Goal: Task Accomplishment & Management: Manage account settings

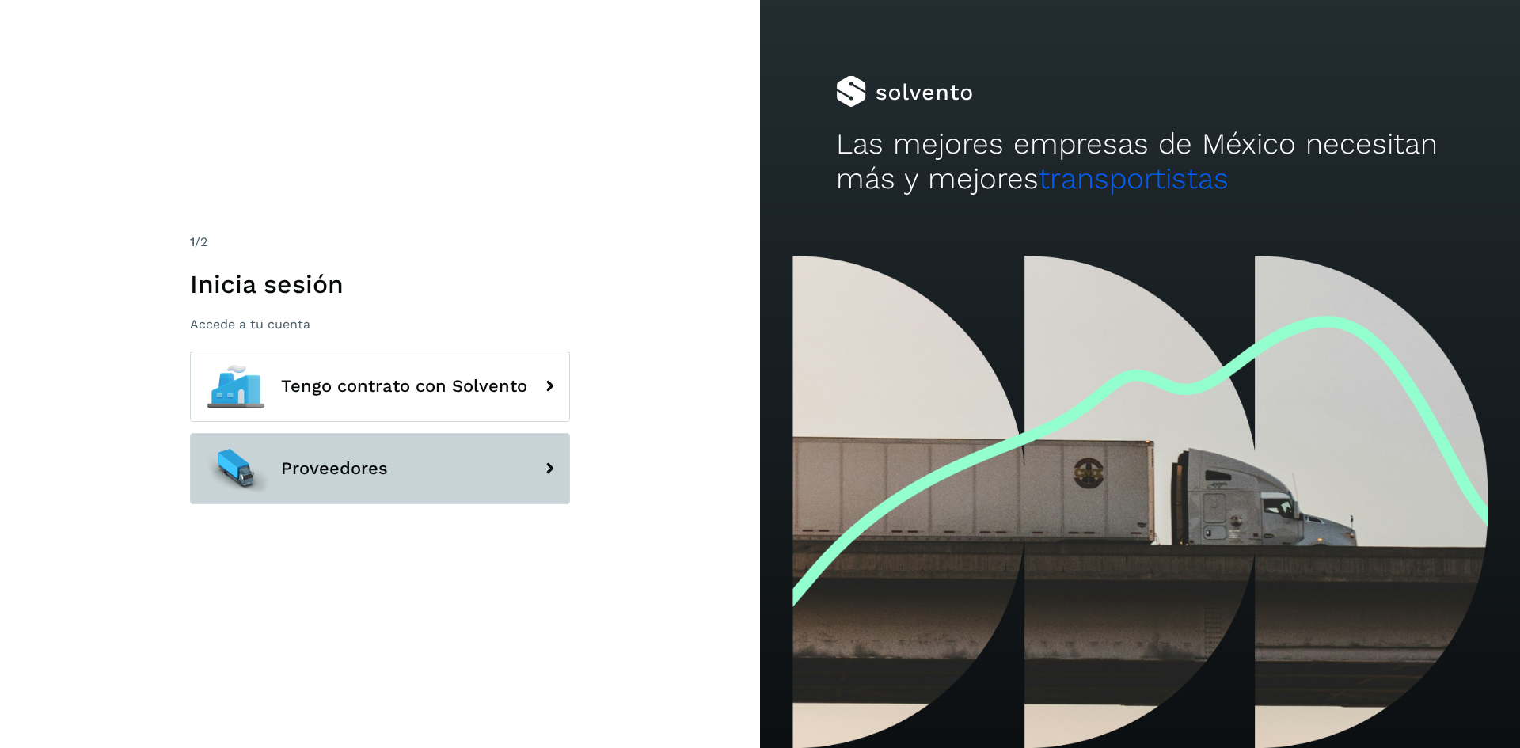
click at [354, 447] on button "Proveedores" at bounding box center [380, 468] width 380 height 71
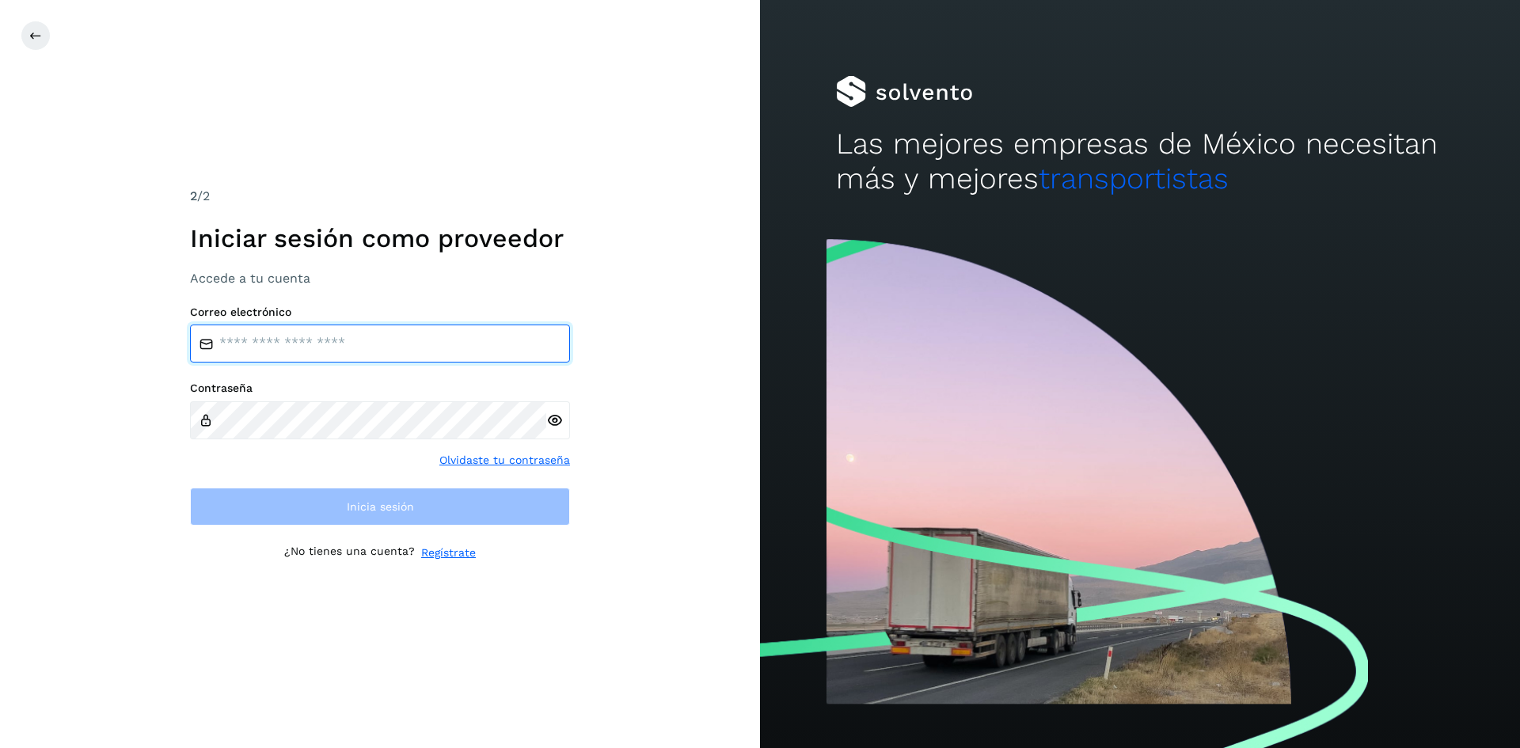
type input "**********"
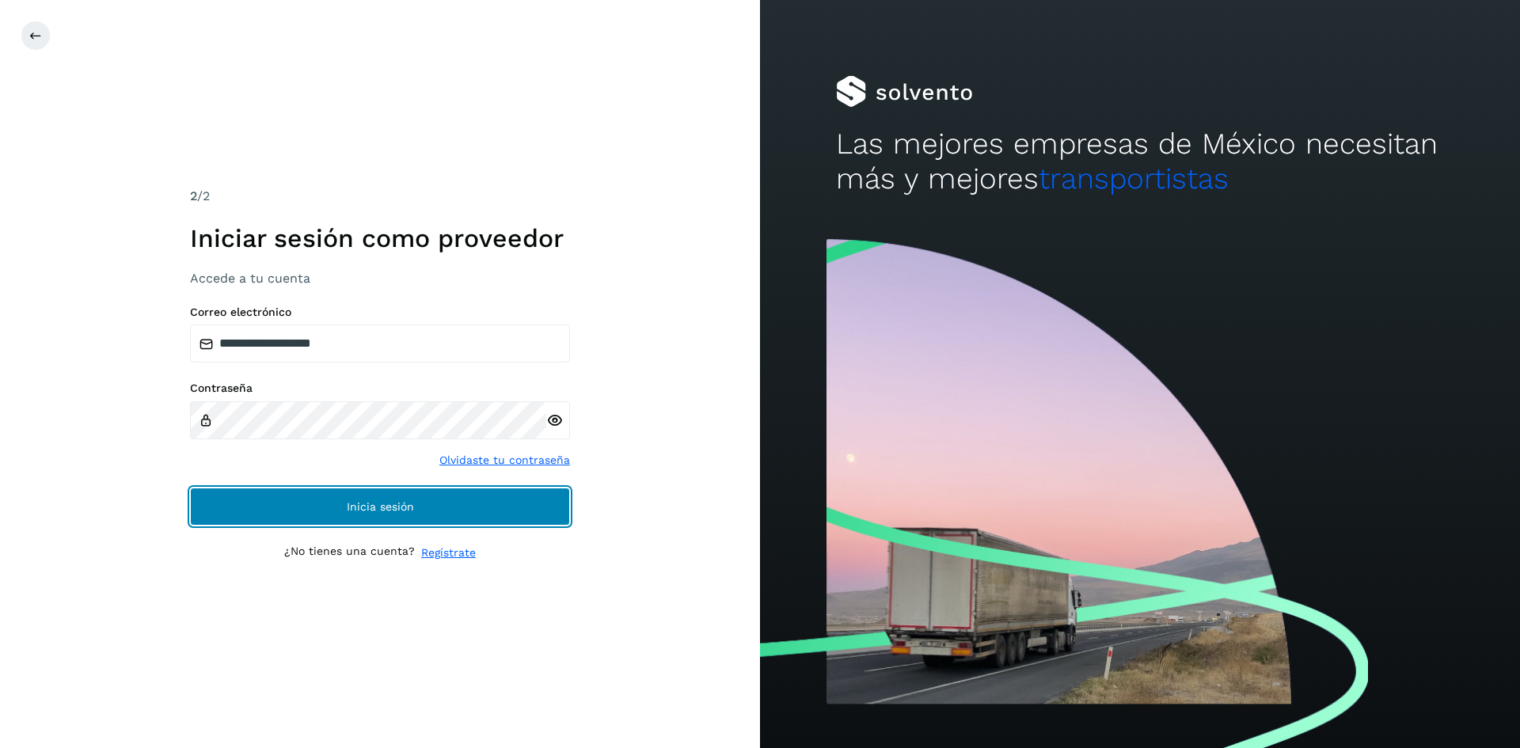
click at [378, 497] on button "Inicia sesión" at bounding box center [380, 507] width 380 height 38
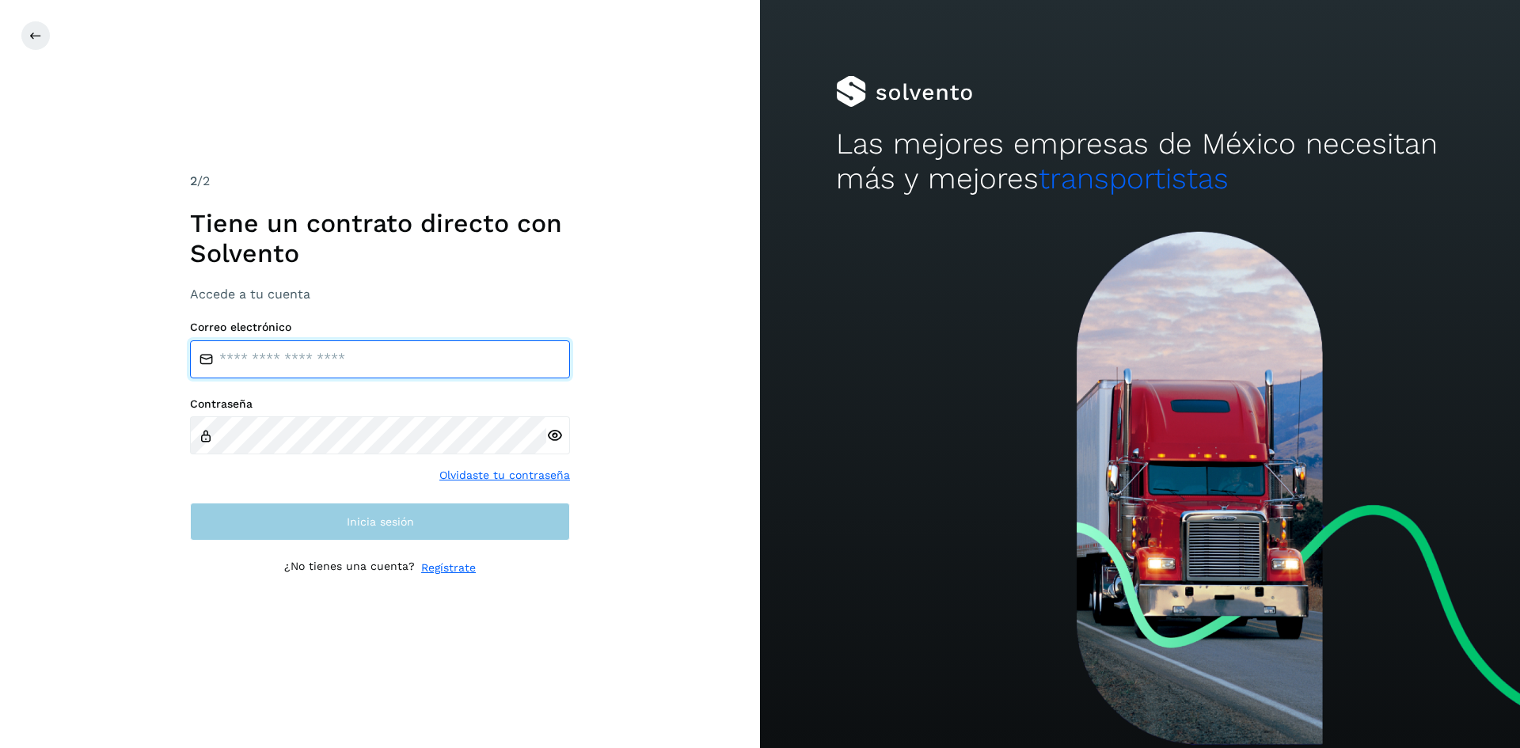
type input "**********"
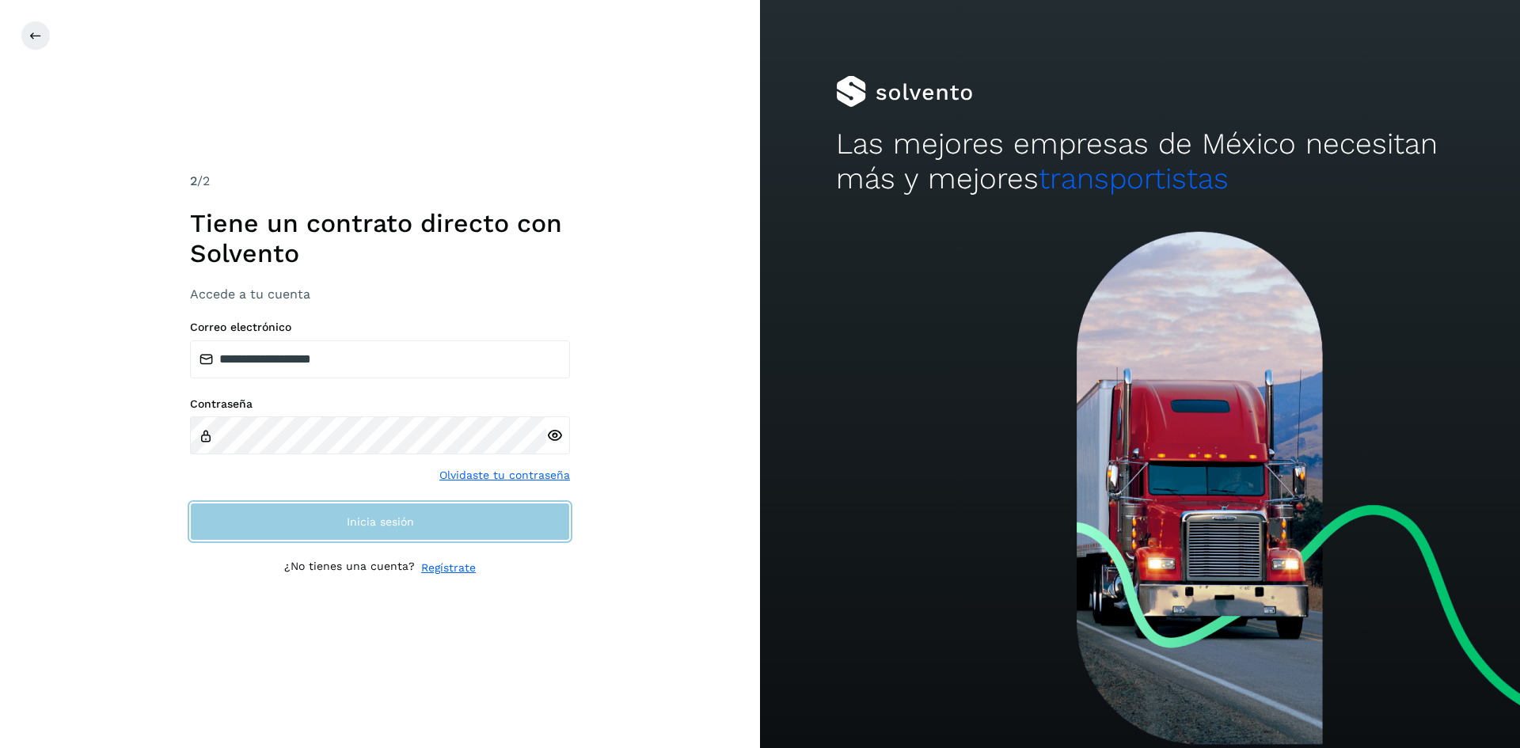
click at [401, 517] on span "Inicia sesión" at bounding box center [380, 521] width 67 height 11
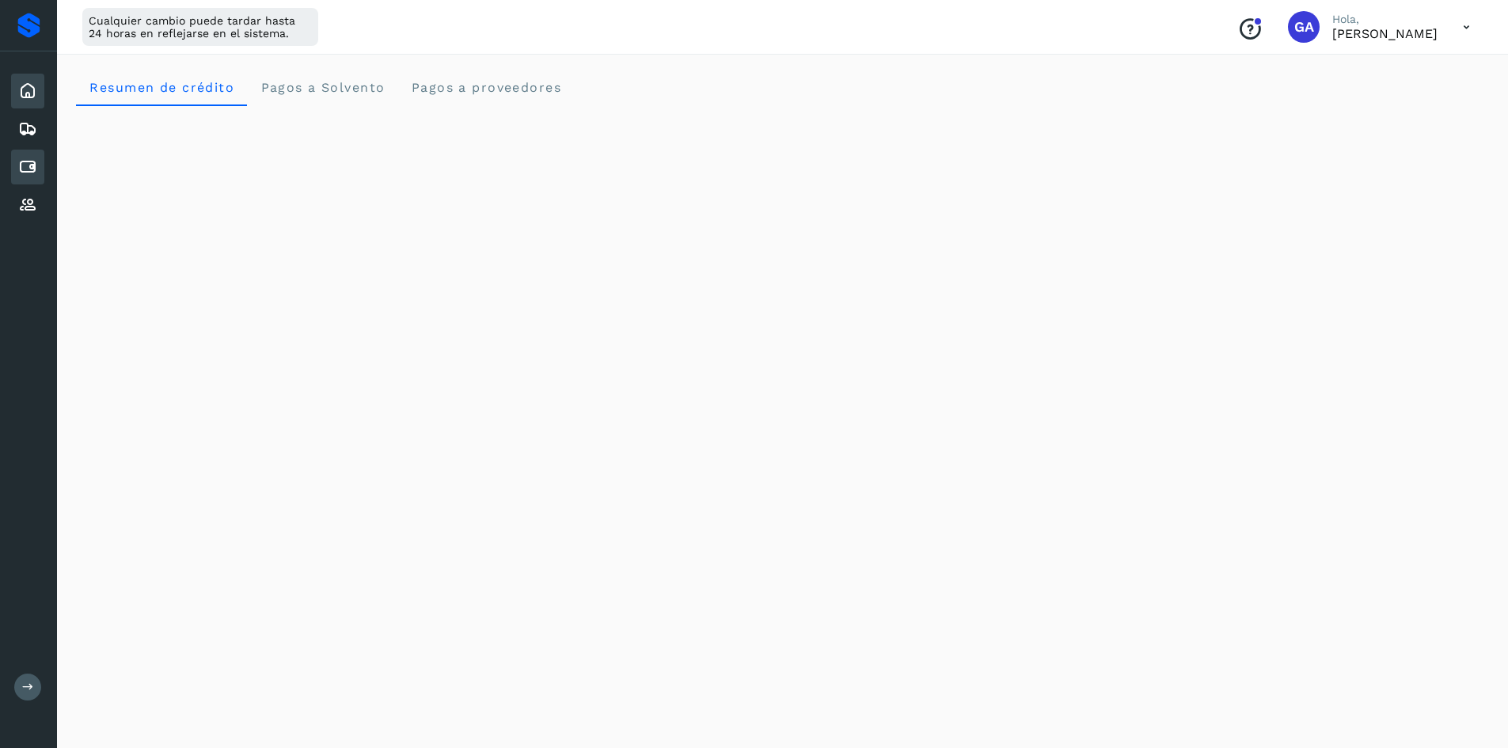
click at [32, 158] on icon at bounding box center [27, 167] width 19 height 19
click at [32, 172] on icon at bounding box center [27, 167] width 19 height 19
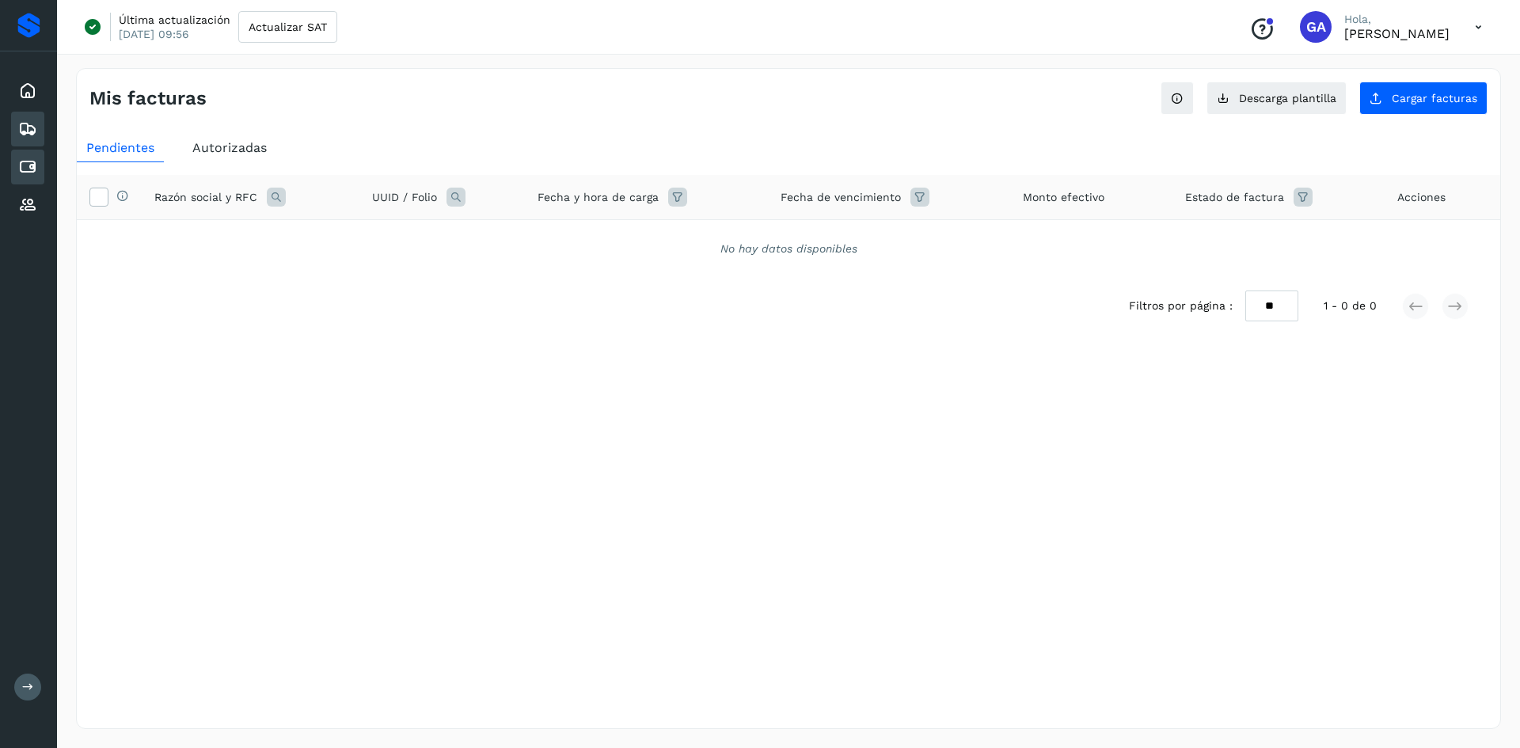
click at [37, 132] on div "Embarques" at bounding box center [27, 129] width 33 height 35
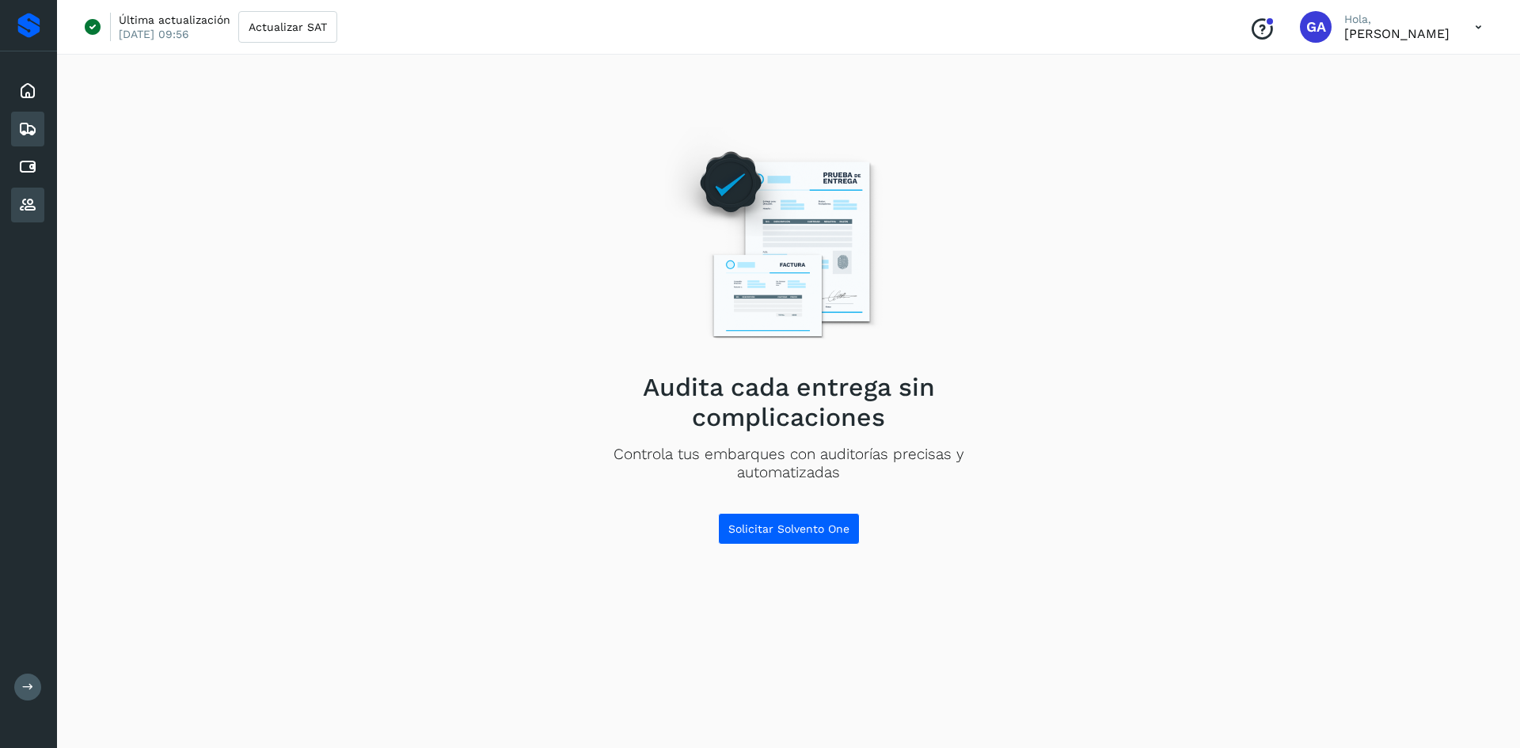
click at [35, 197] on icon at bounding box center [27, 205] width 19 height 19
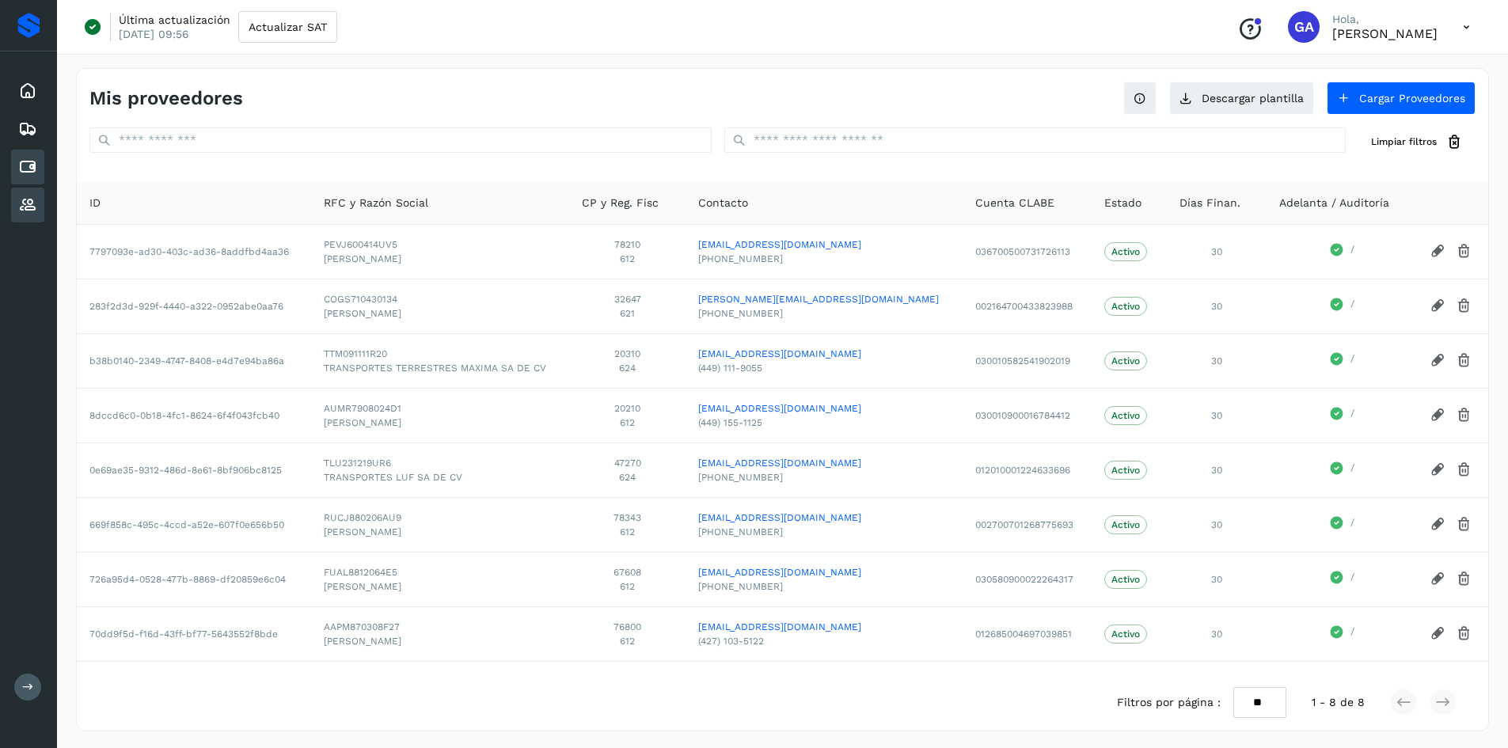
click at [38, 167] on div "Cuentas por pagar" at bounding box center [27, 167] width 33 height 35
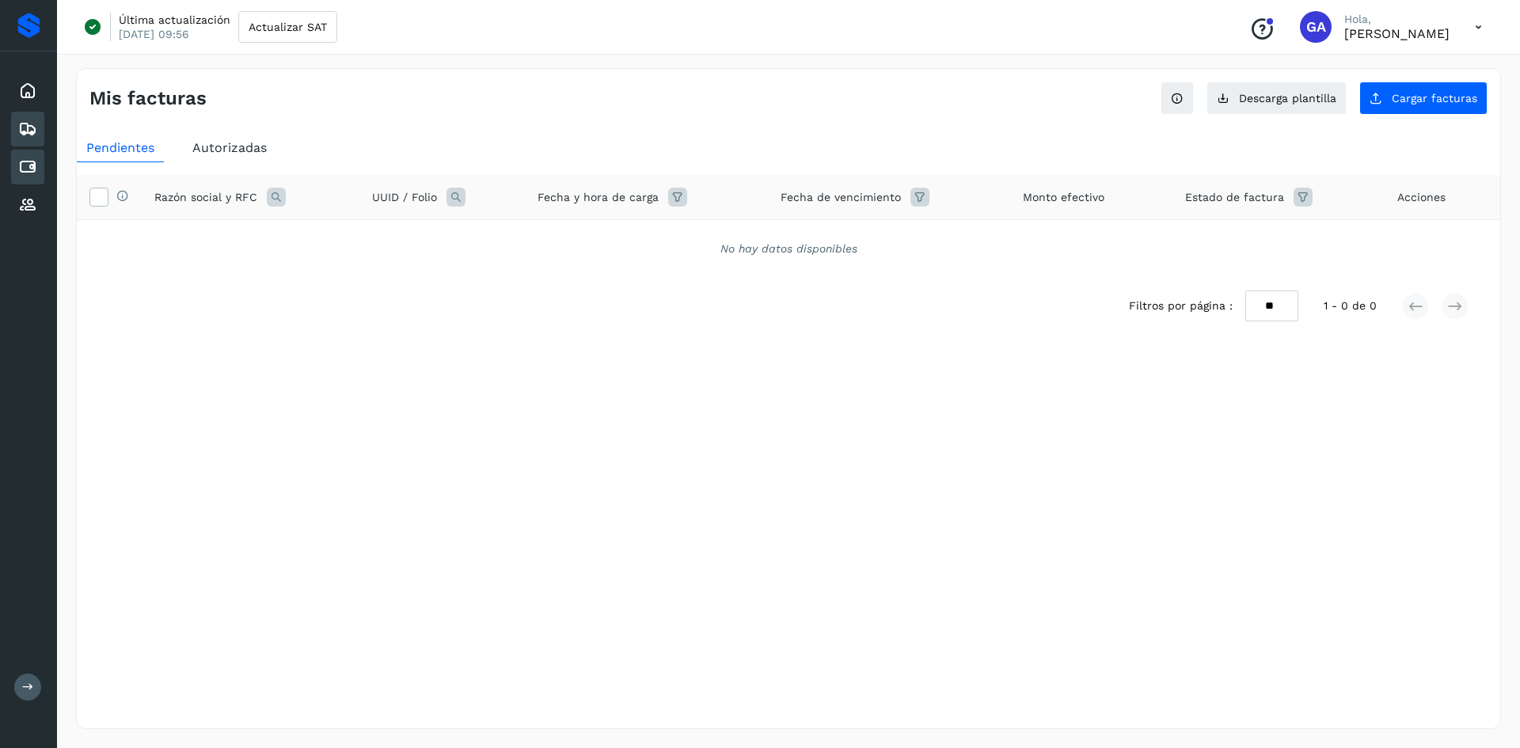
click at [39, 140] on div "Embarques" at bounding box center [27, 129] width 33 height 35
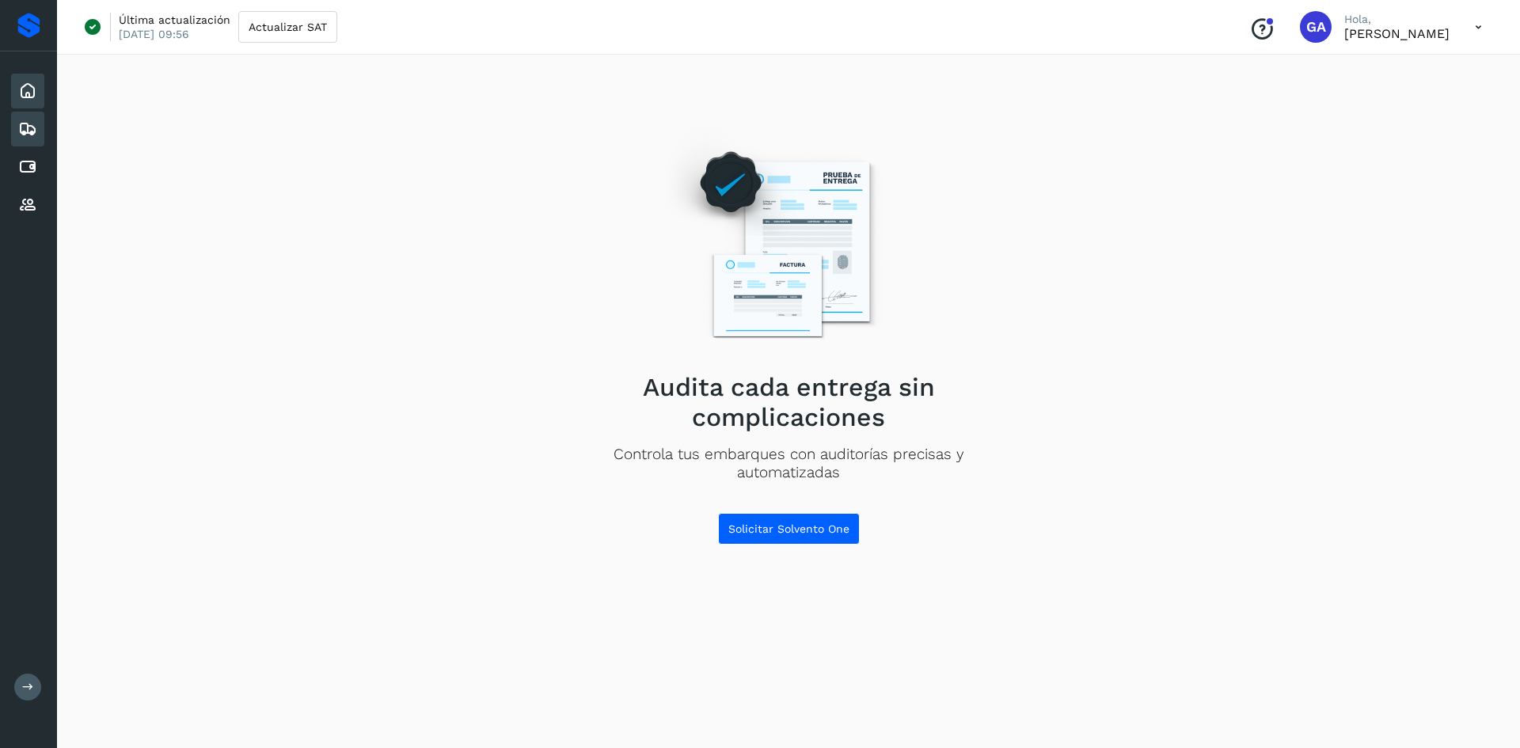
click at [29, 96] on icon at bounding box center [27, 91] width 19 height 19
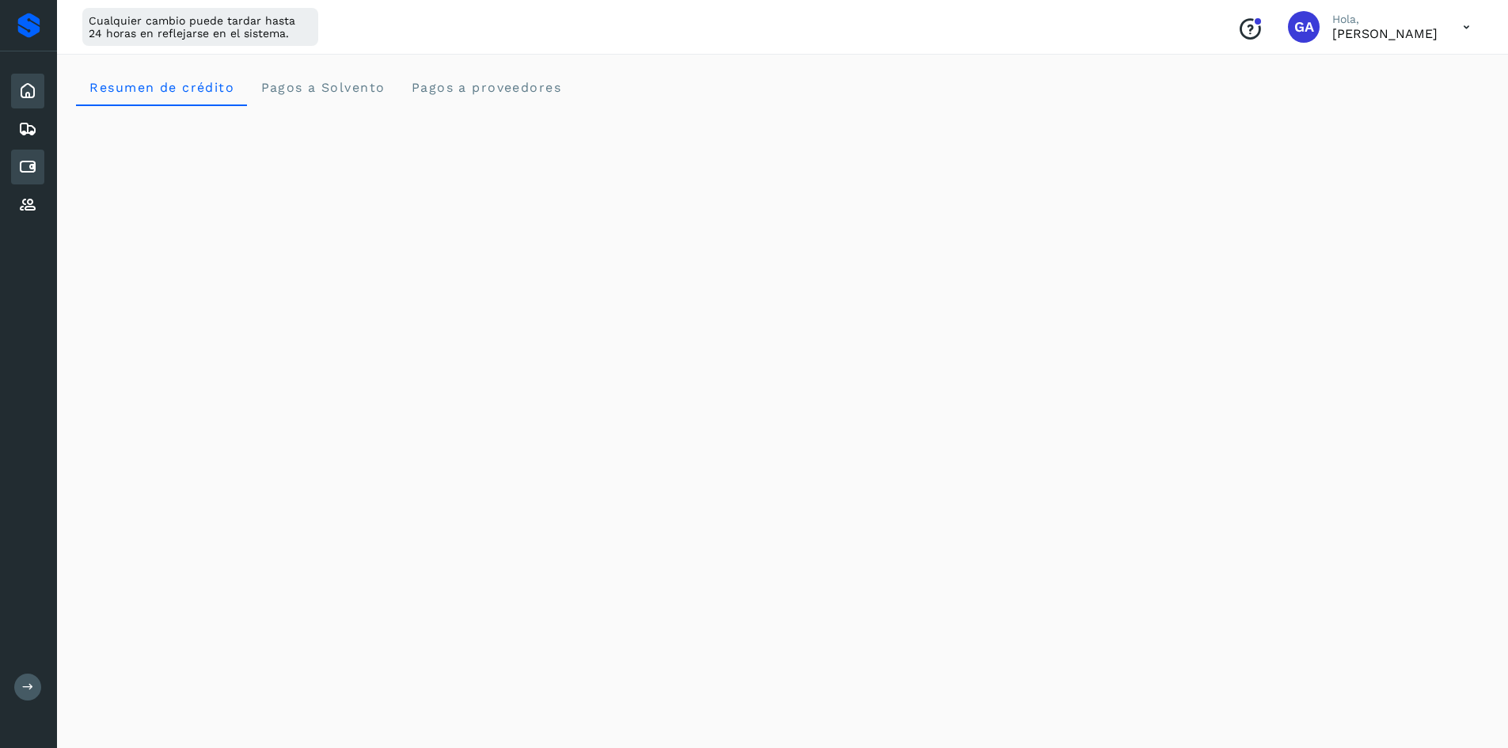
click at [29, 165] on icon at bounding box center [27, 167] width 19 height 19
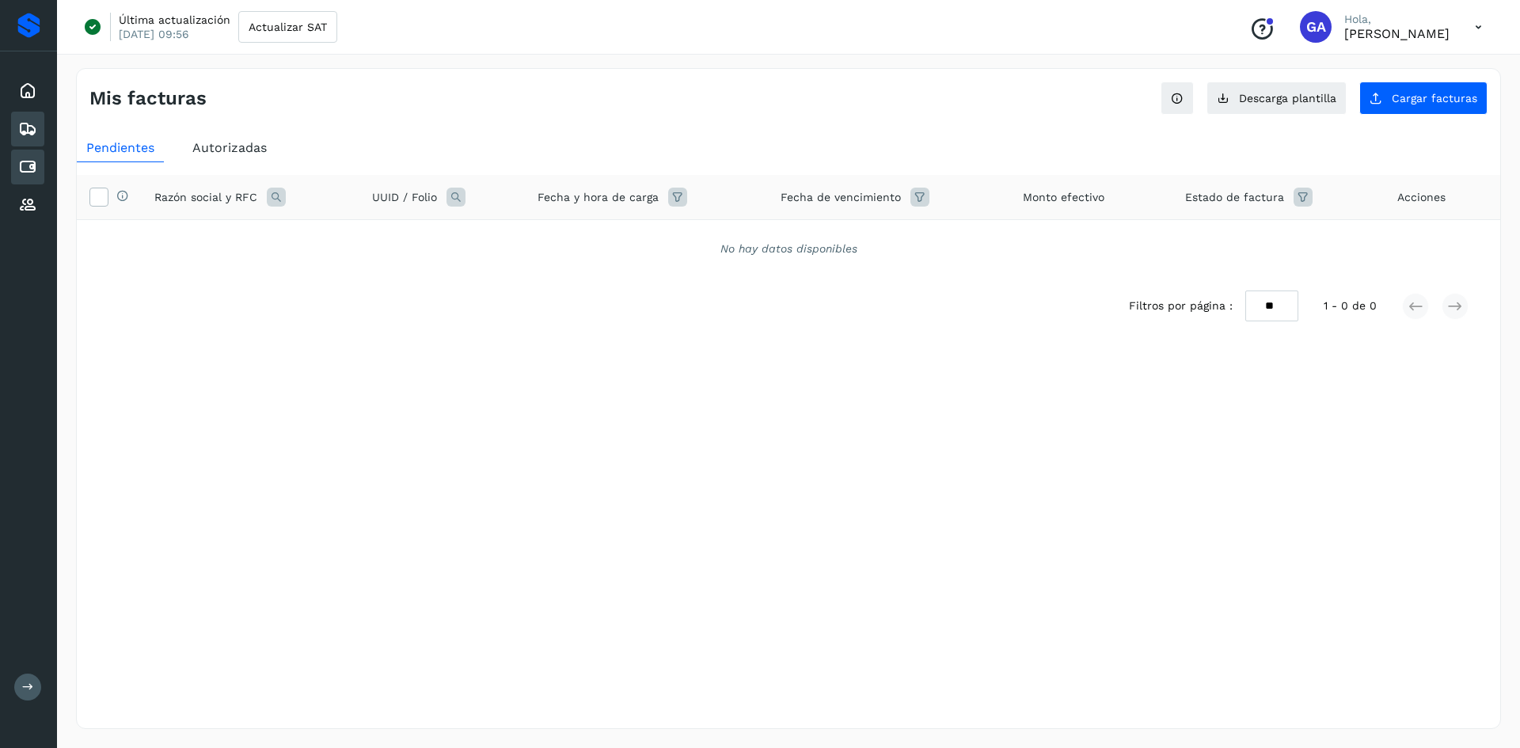
click at [32, 133] on icon at bounding box center [27, 129] width 19 height 19
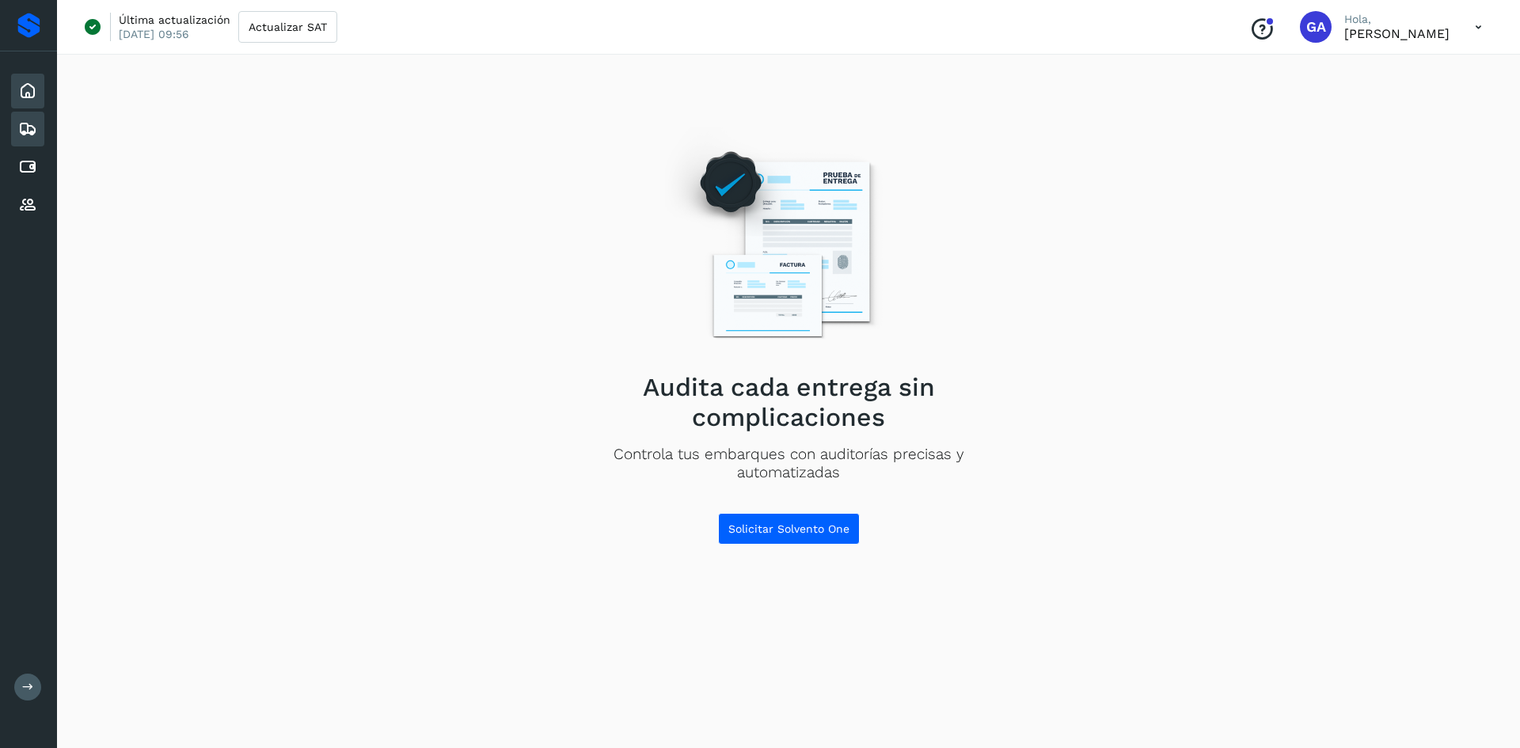
click at [37, 103] on div "Inicio" at bounding box center [27, 91] width 33 height 35
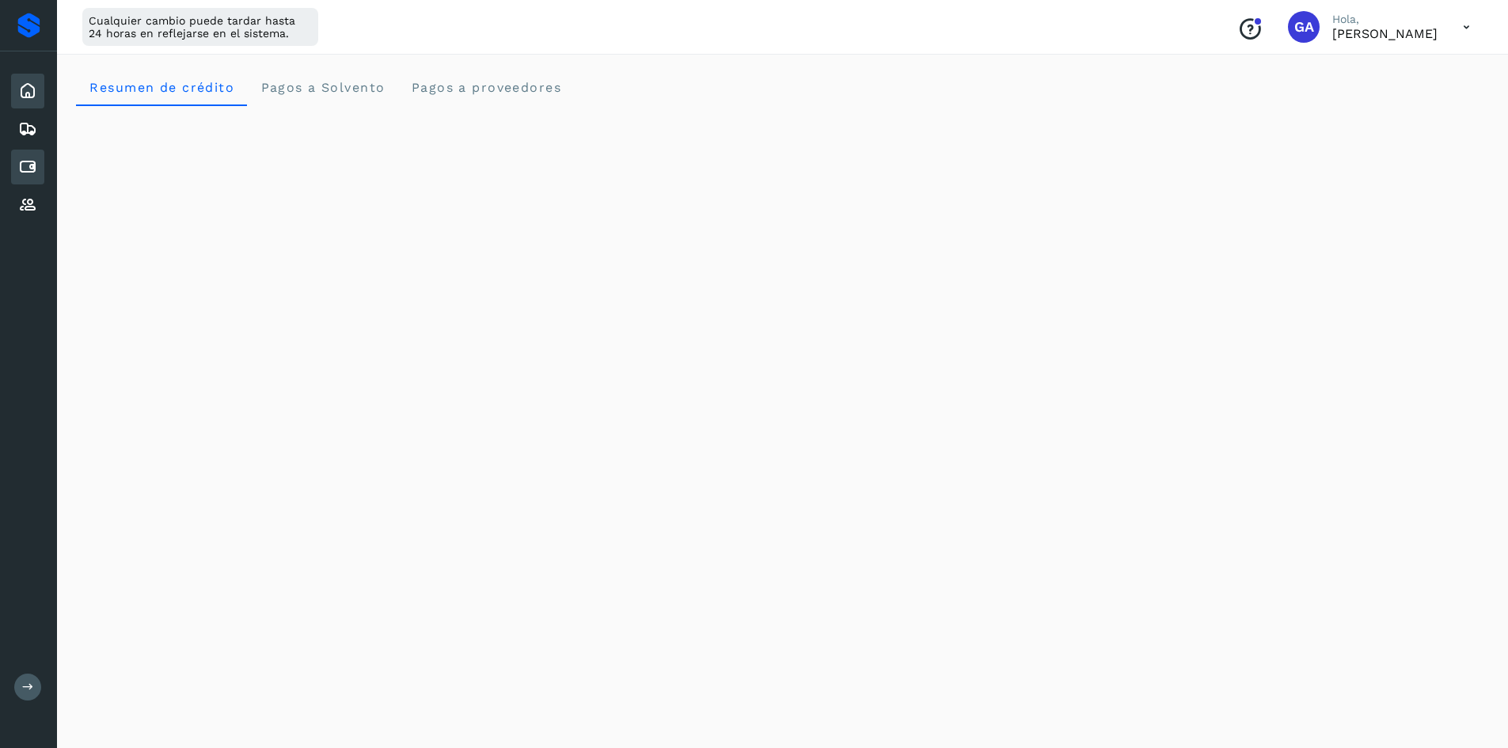
click at [26, 155] on div "Cuentas por pagar" at bounding box center [27, 167] width 33 height 35
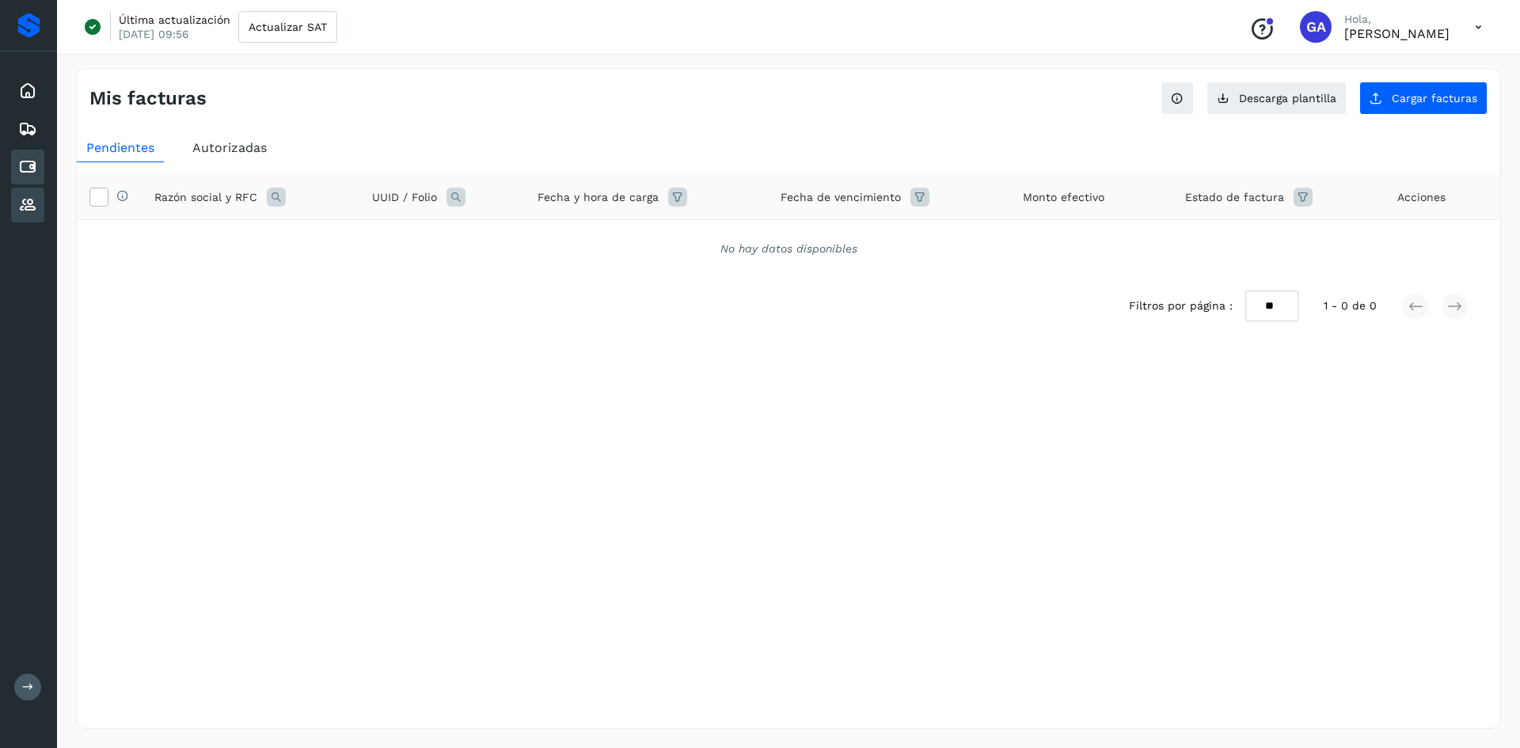
click at [33, 196] on icon at bounding box center [27, 205] width 19 height 19
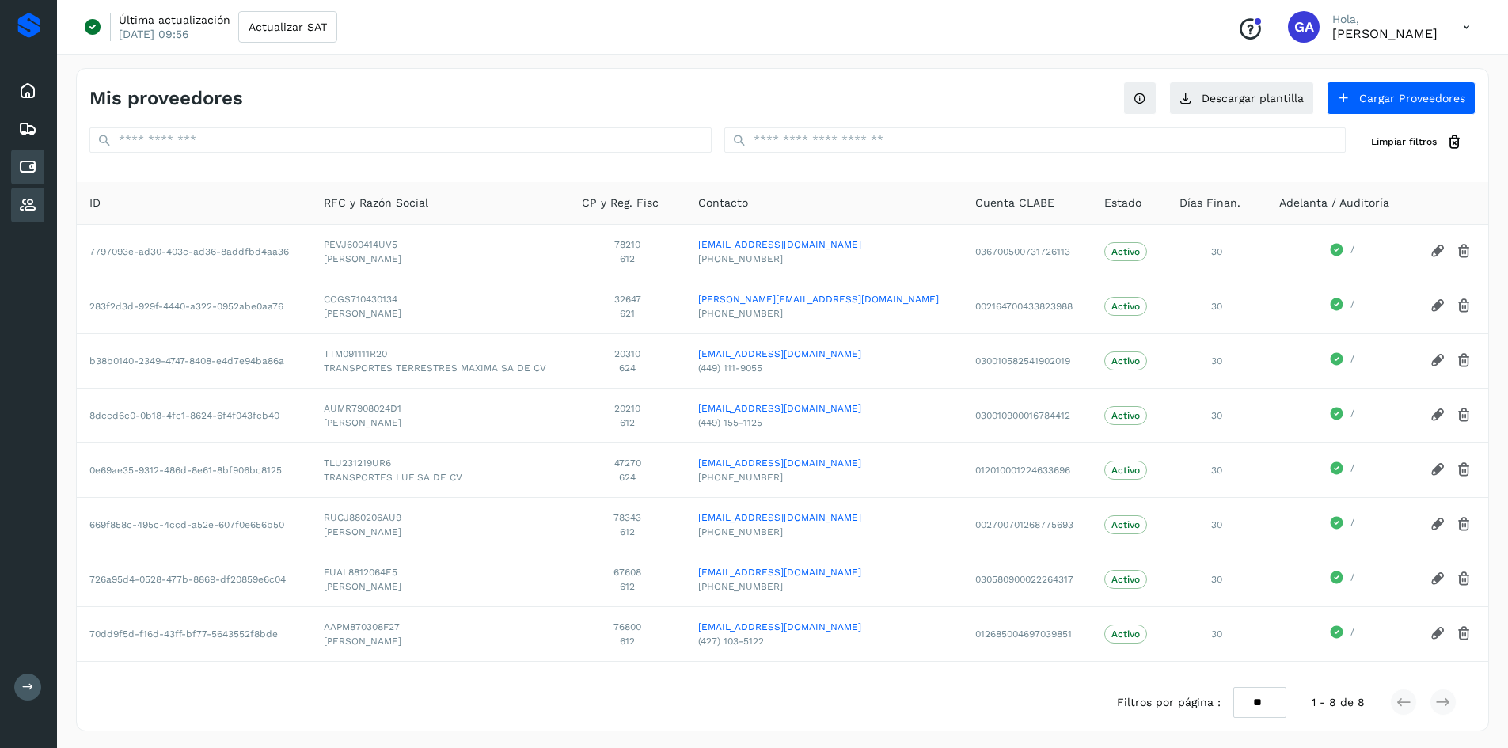
click at [38, 169] on div "Cuentas por pagar" at bounding box center [27, 167] width 33 height 35
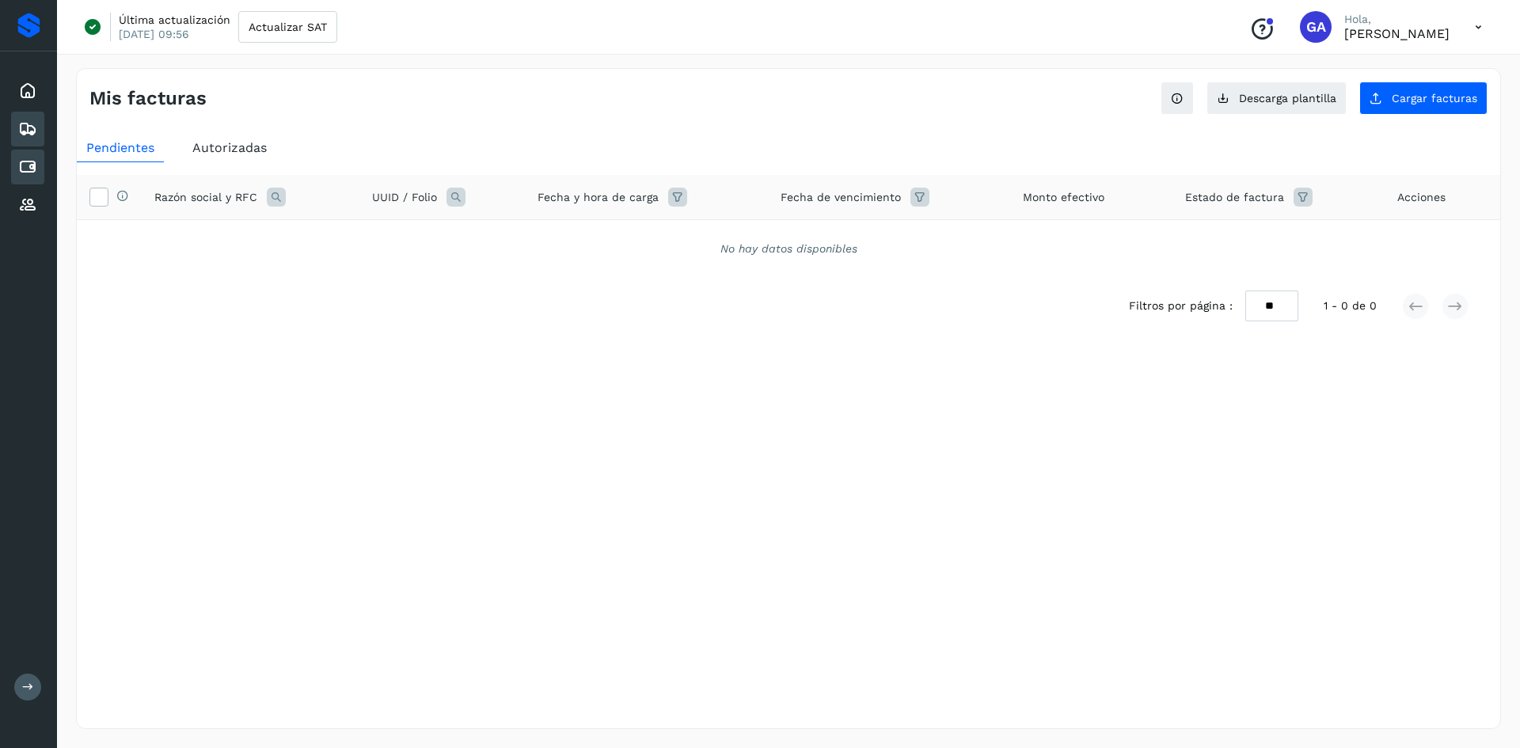
click at [36, 134] on icon at bounding box center [27, 129] width 19 height 19
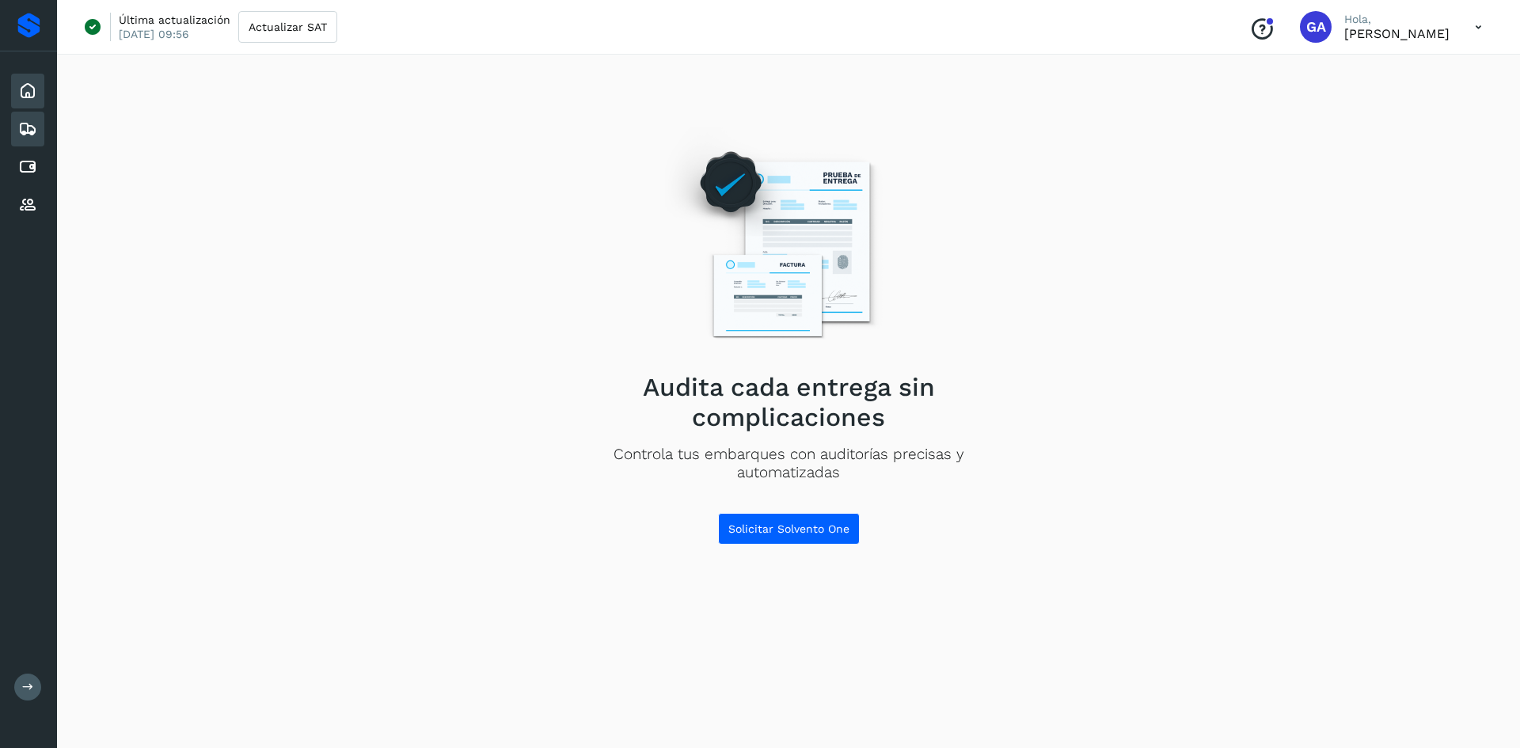
click at [27, 99] on icon at bounding box center [27, 91] width 19 height 19
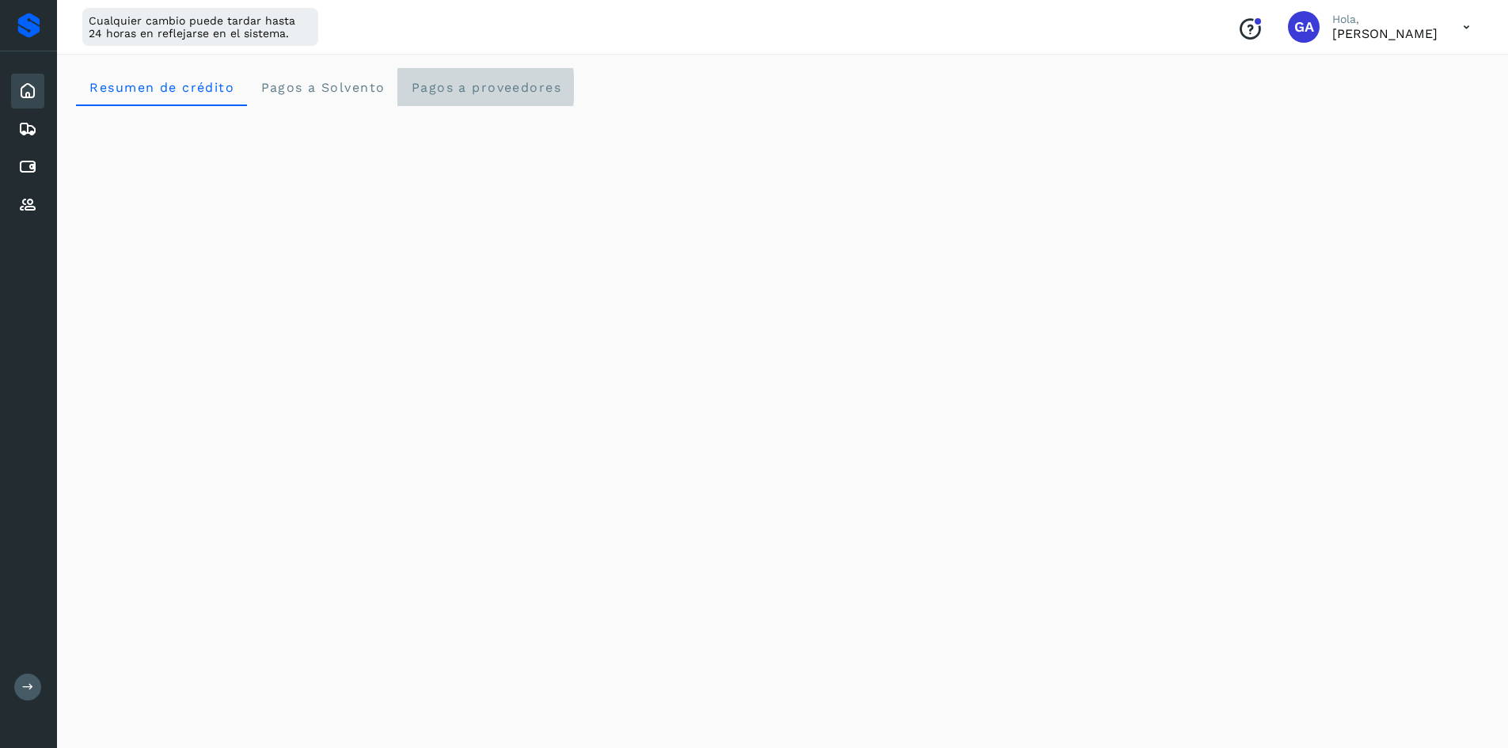
click at [432, 86] on span "Pagos a proveedores" at bounding box center [485, 87] width 151 height 15
click at [28, 196] on icon at bounding box center [27, 205] width 19 height 19
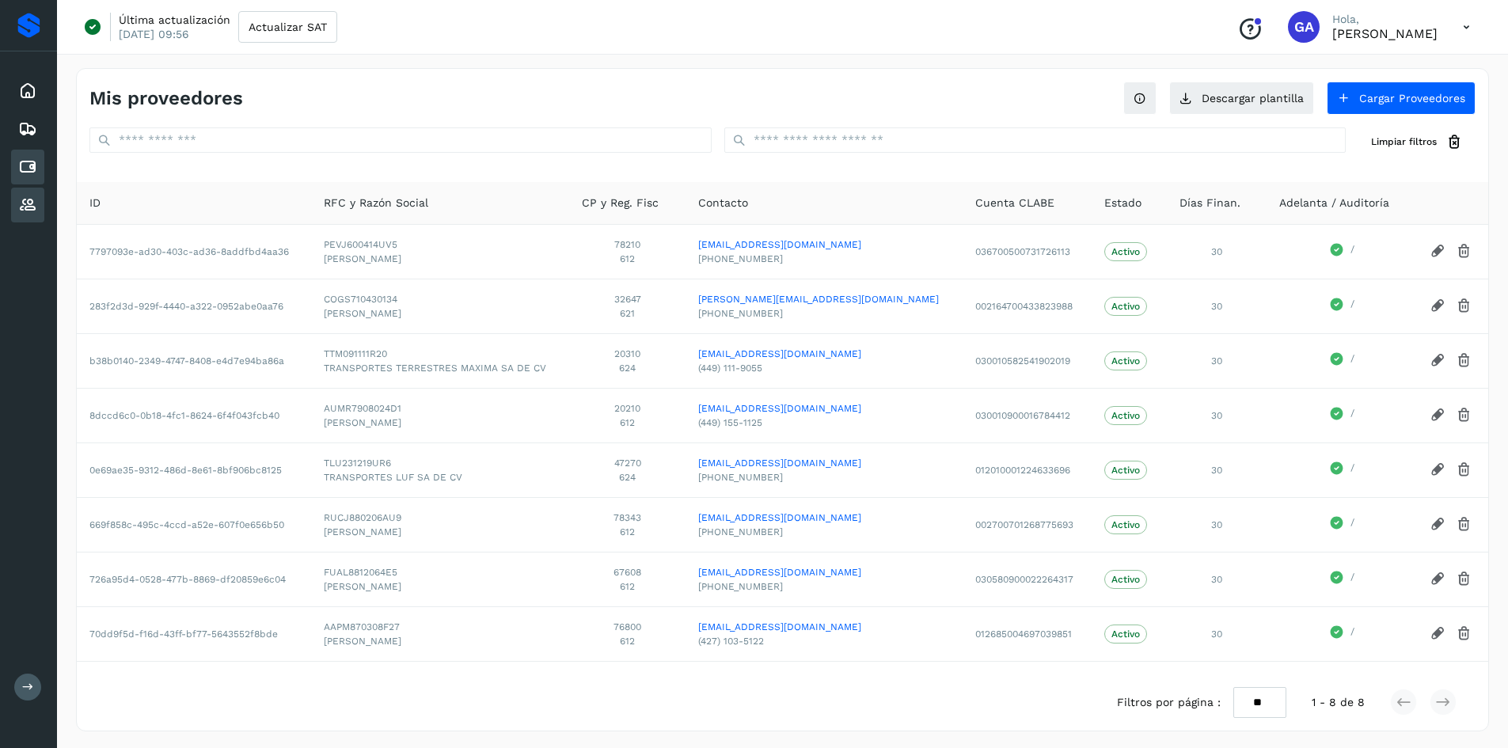
click at [40, 158] on div "Cuentas por pagar" at bounding box center [27, 167] width 33 height 35
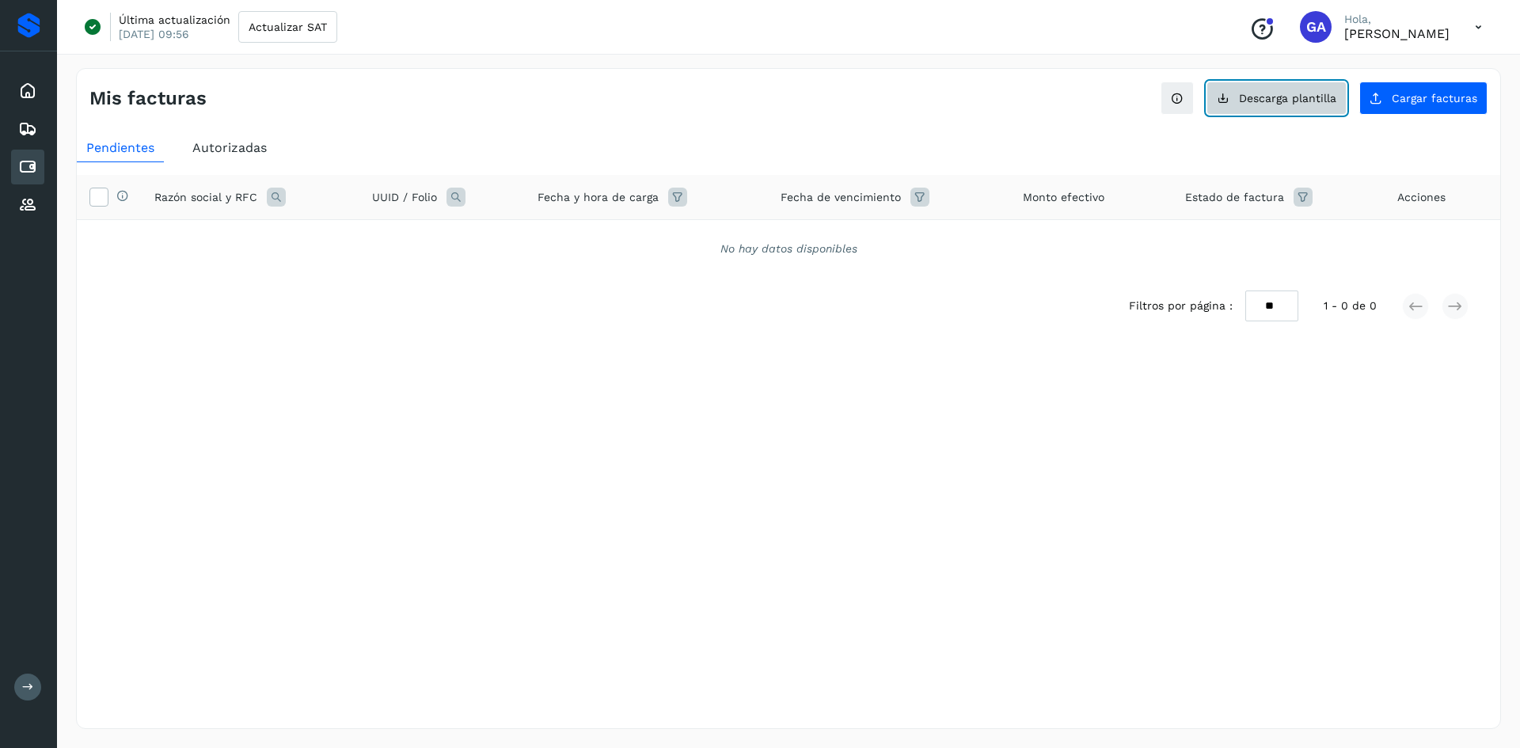
click at [1277, 103] on span "Descarga plantilla" at bounding box center [1287, 98] width 97 height 11
click at [1413, 103] on span "Cargar facturas" at bounding box center [1434, 98] width 85 height 11
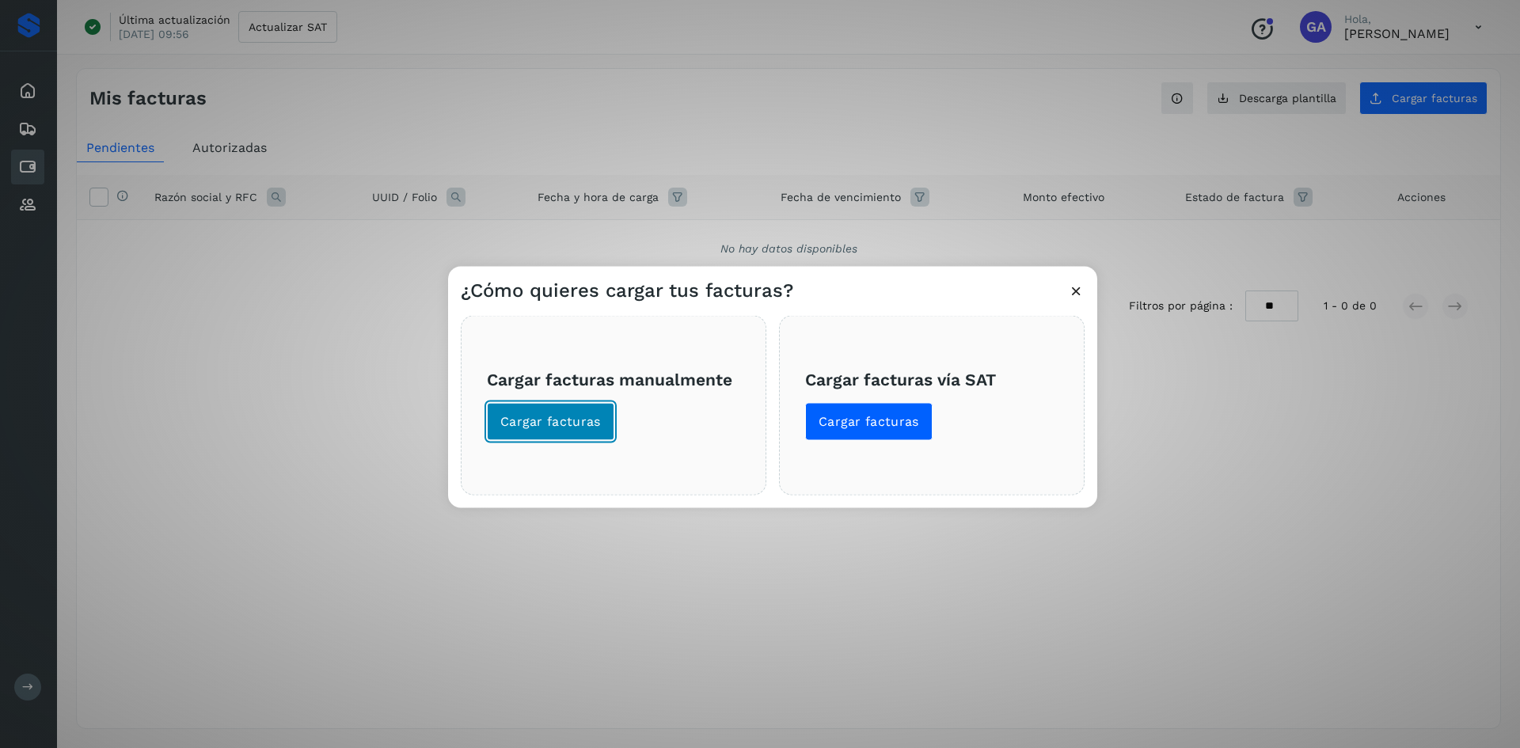
click at [587, 407] on button "Cargar facturas" at bounding box center [550, 421] width 127 height 38
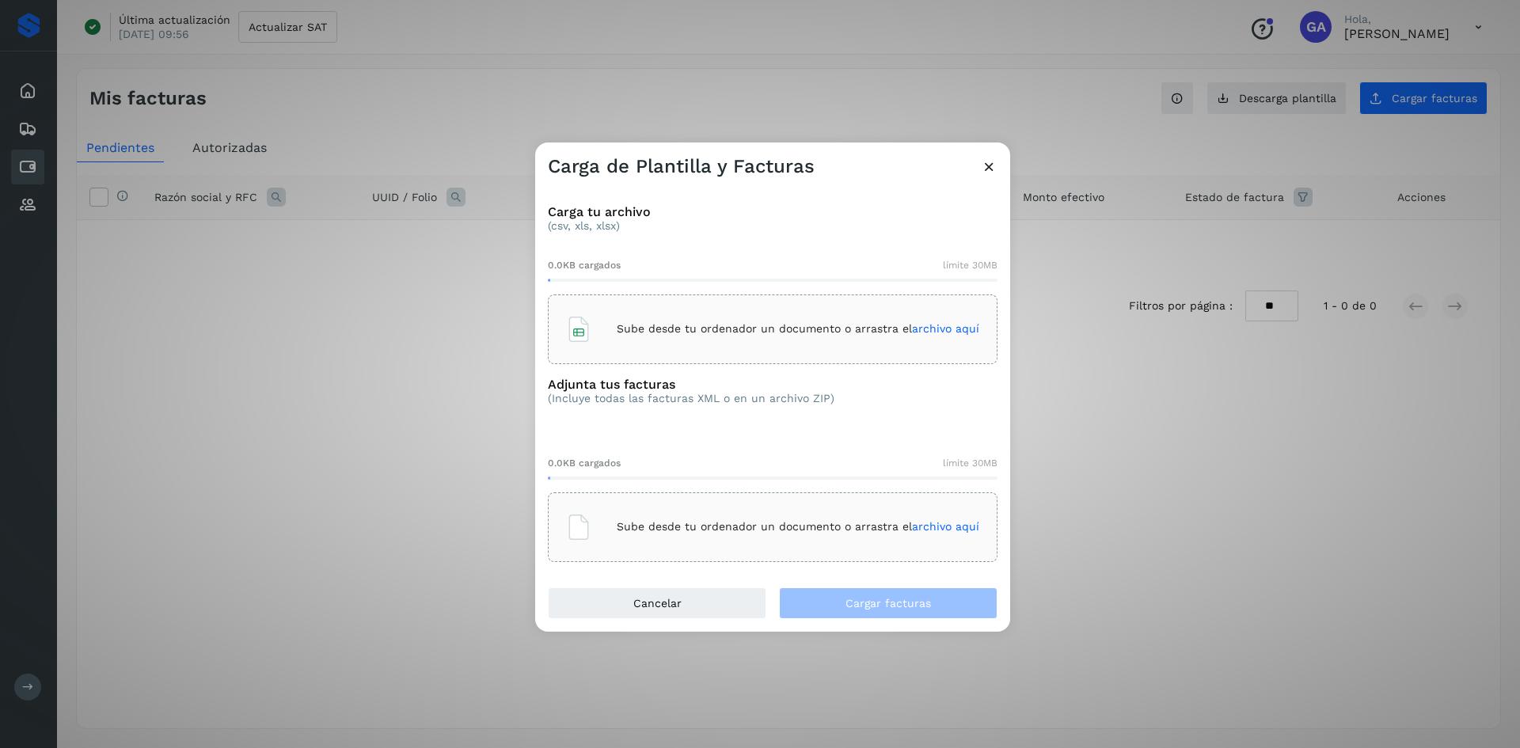
click at [917, 319] on div "Sube desde tu ordenador un documento o arrastra el archivo aquí" at bounding box center [772, 329] width 413 height 43
click at [934, 526] on span "archivo aquí" at bounding box center [945, 526] width 67 height 13
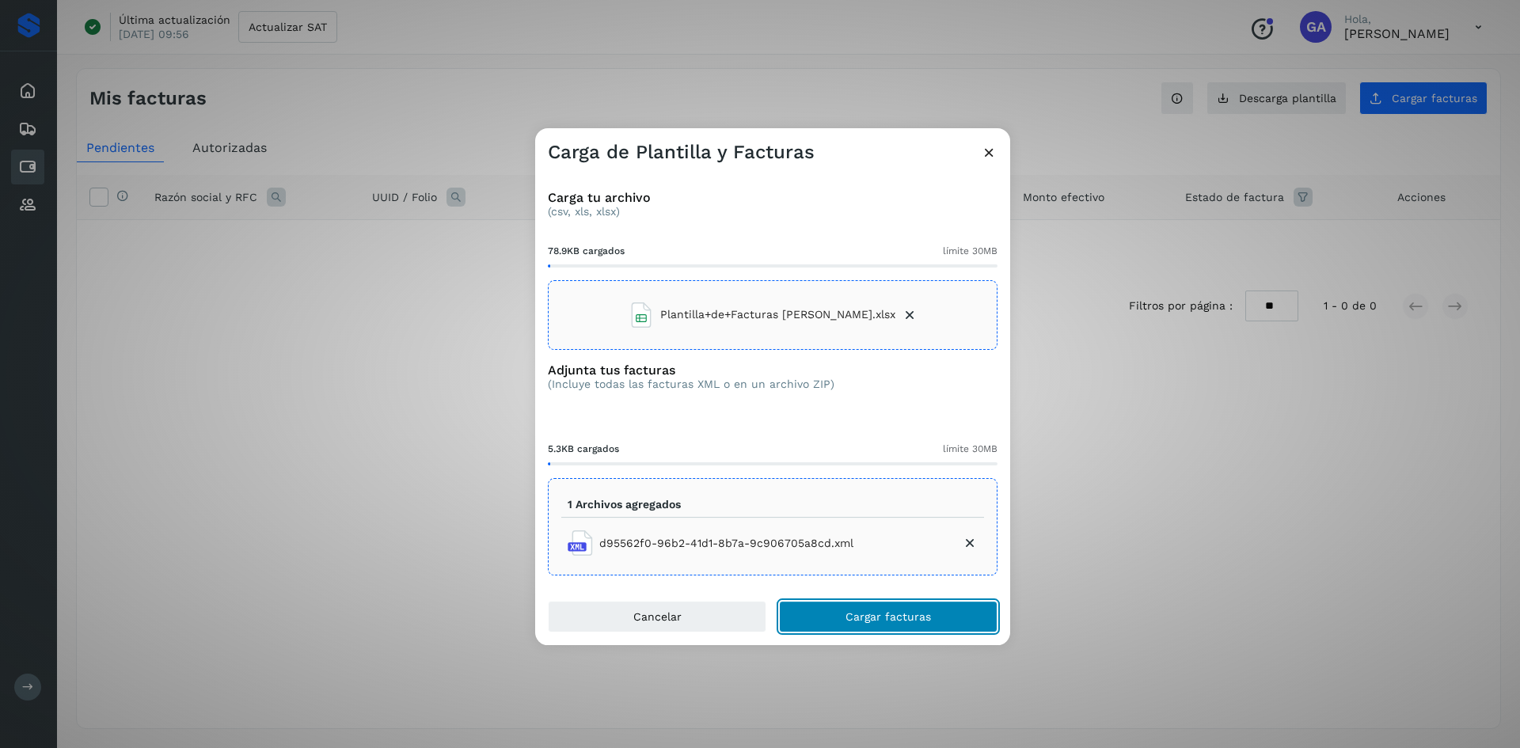
click at [898, 607] on button "Cargar facturas" at bounding box center [888, 617] width 218 height 32
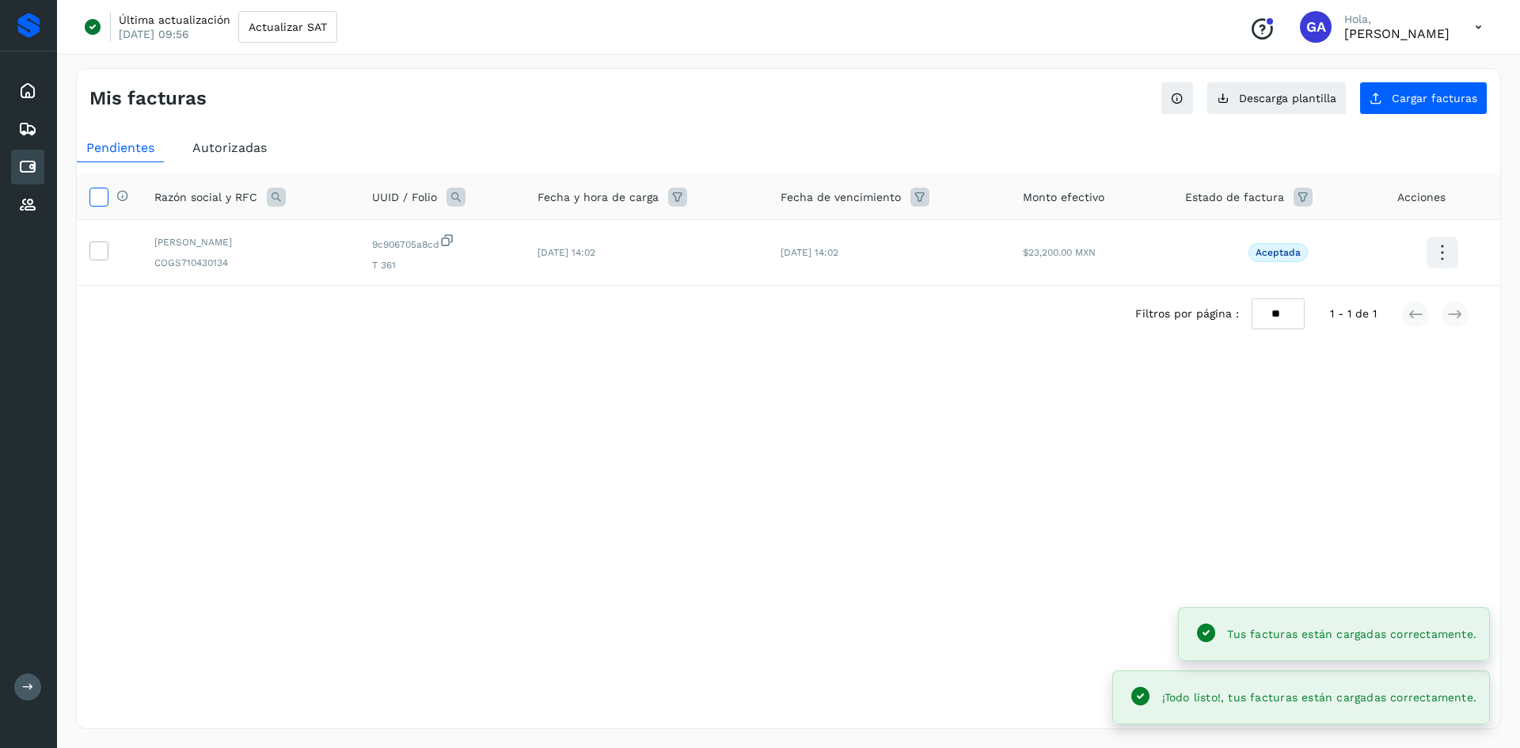
click at [96, 195] on icon at bounding box center [98, 196] width 17 height 17
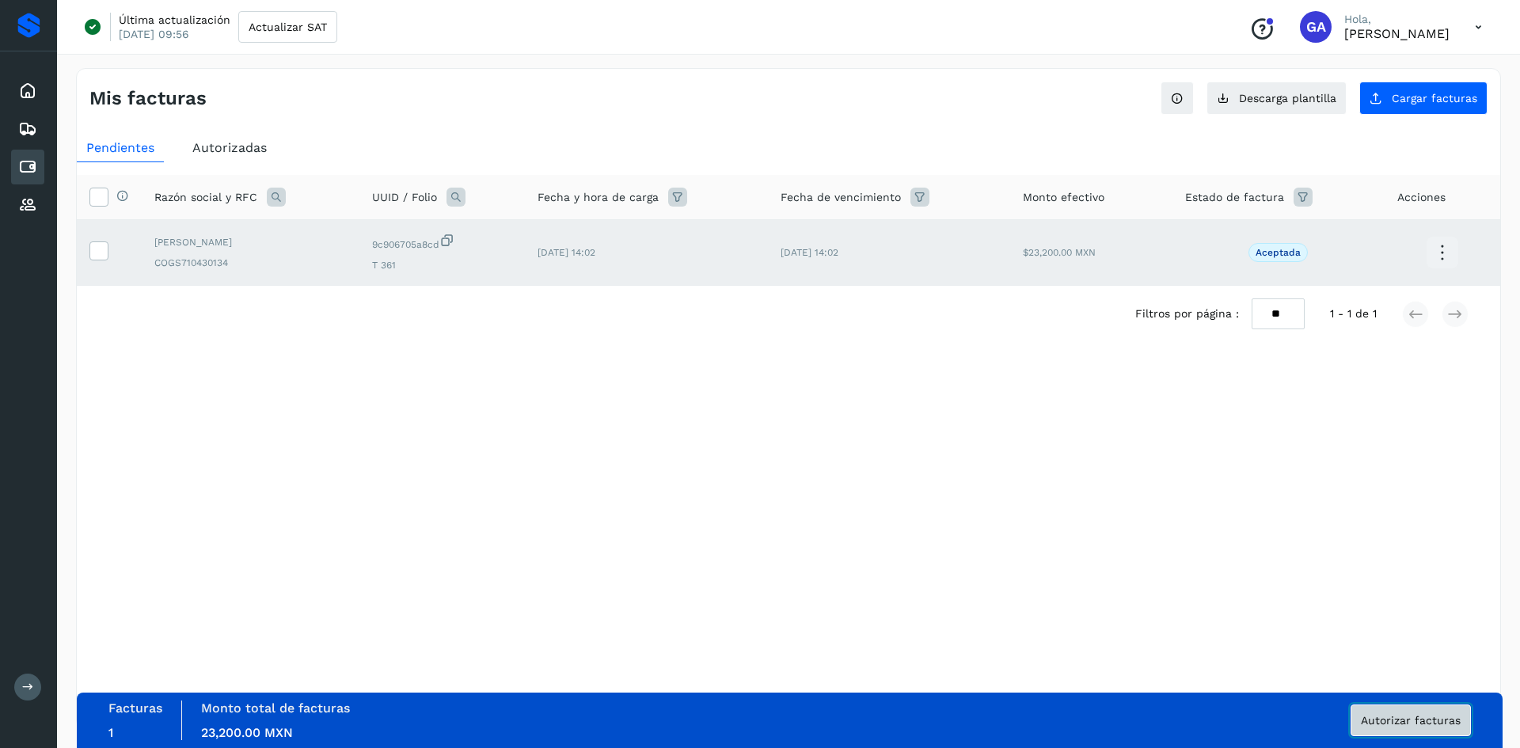
click at [1407, 719] on span "Autorizar facturas" at bounding box center [1411, 720] width 100 height 11
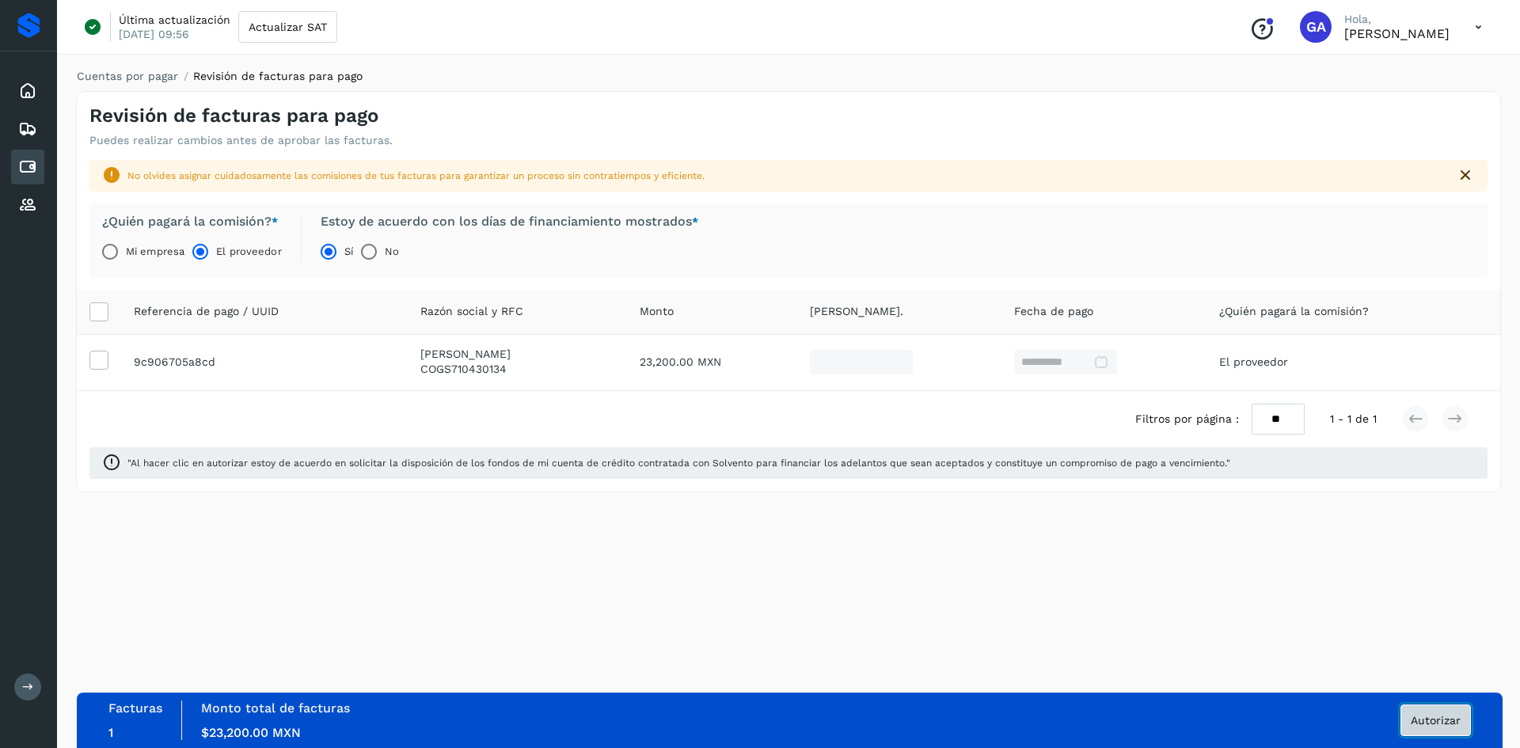
click at [1403, 704] on button "Autorizar" at bounding box center [1435, 720] width 70 height 32
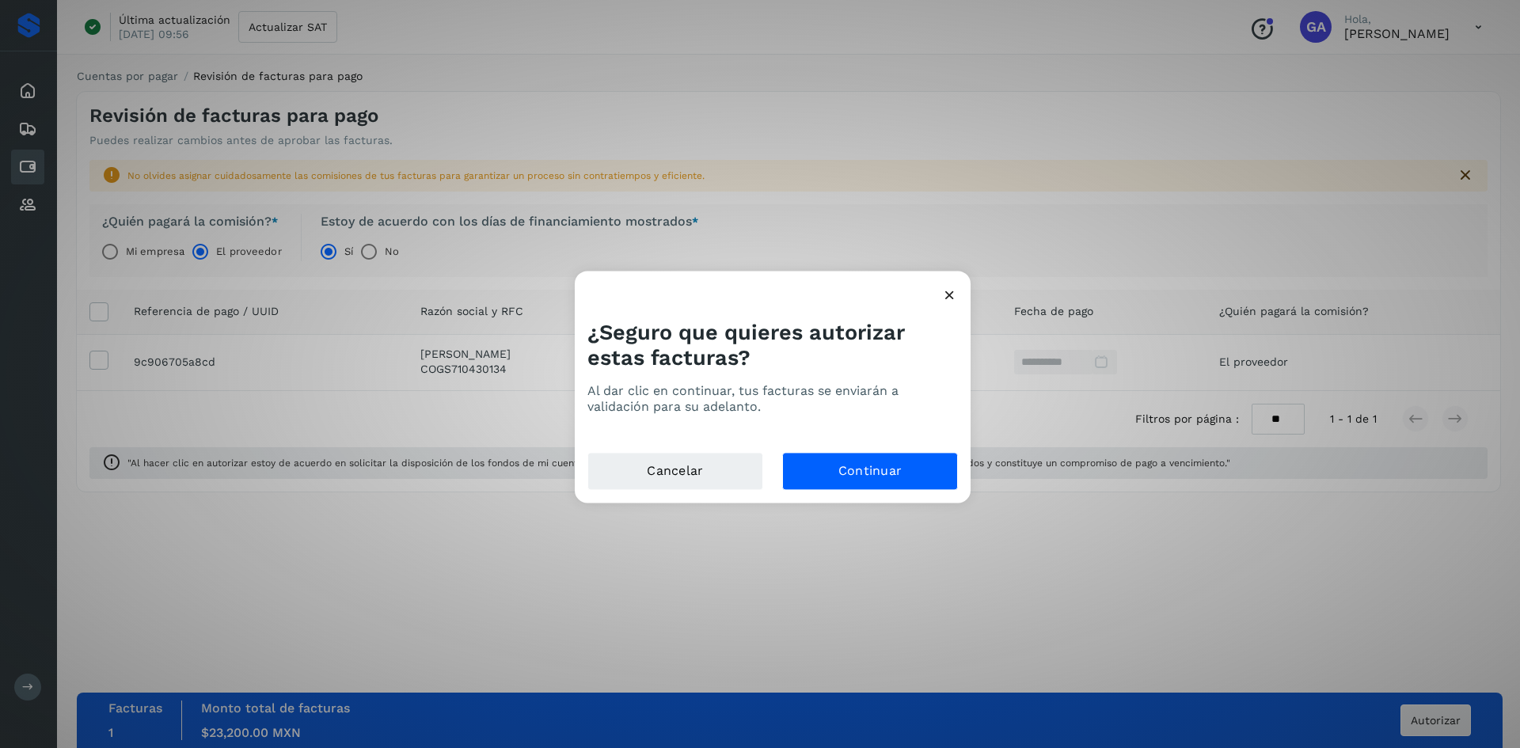
click at [860, 450] on div "¿Seguro que quieres autorizar estas facturas? Al dar clic en continuar, tus fac…" at bounding box center [773, 379] width 396 height 145
click at [859, 465] on button "Continuar" at bounding box center [870, 471] width 176 height 38
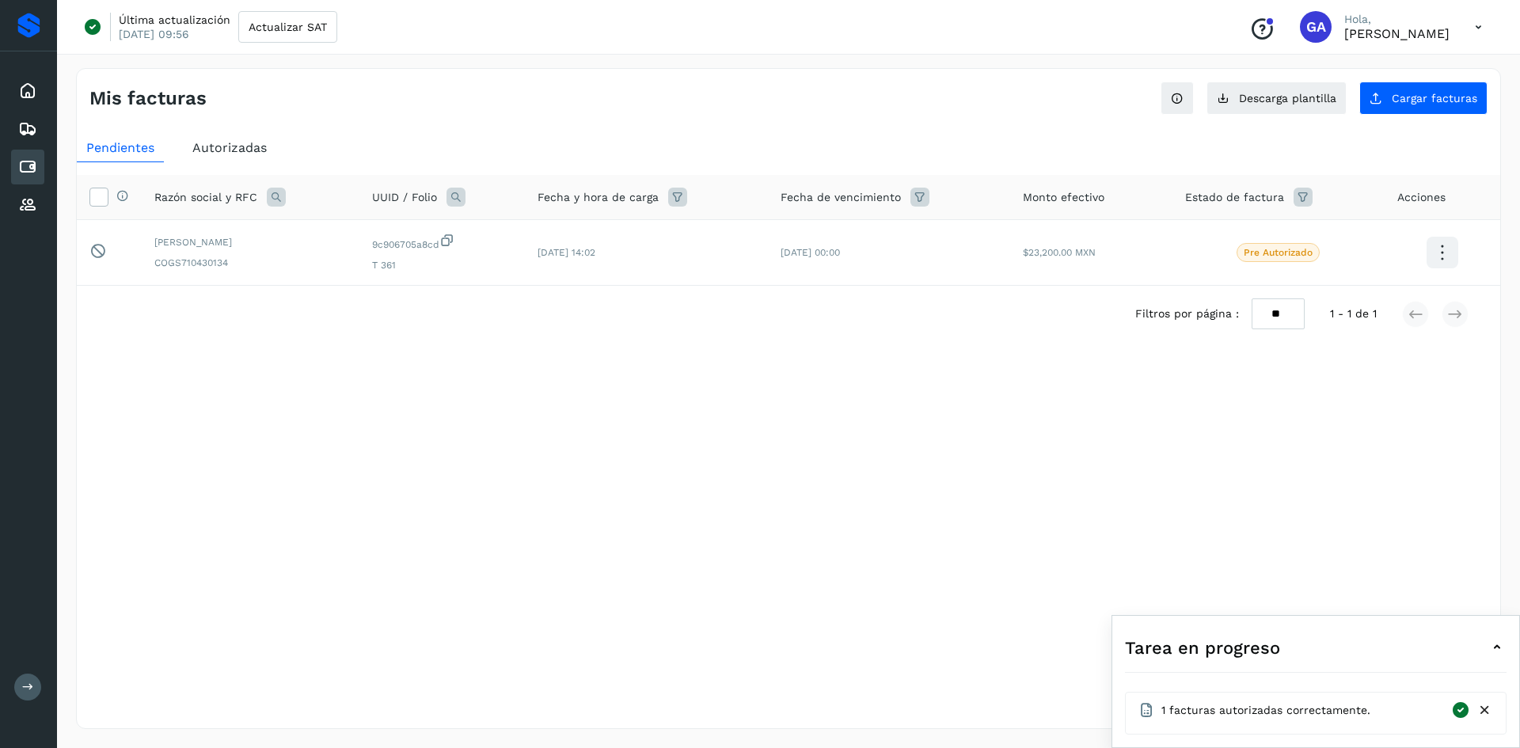
drag, startPoint x: 791, startPoint y: 601, endPoint x: 753, endPoint y: 551, distance: 62.7
click at [792, 602] on div "Mis facturas Ver instrucciones para cargar Facturas Descarga plantilla Cargar f…" at bounding box center [788, 398] width 1425 height 661
